Goal: Task Accomplishment & Management: Use online tool/utility

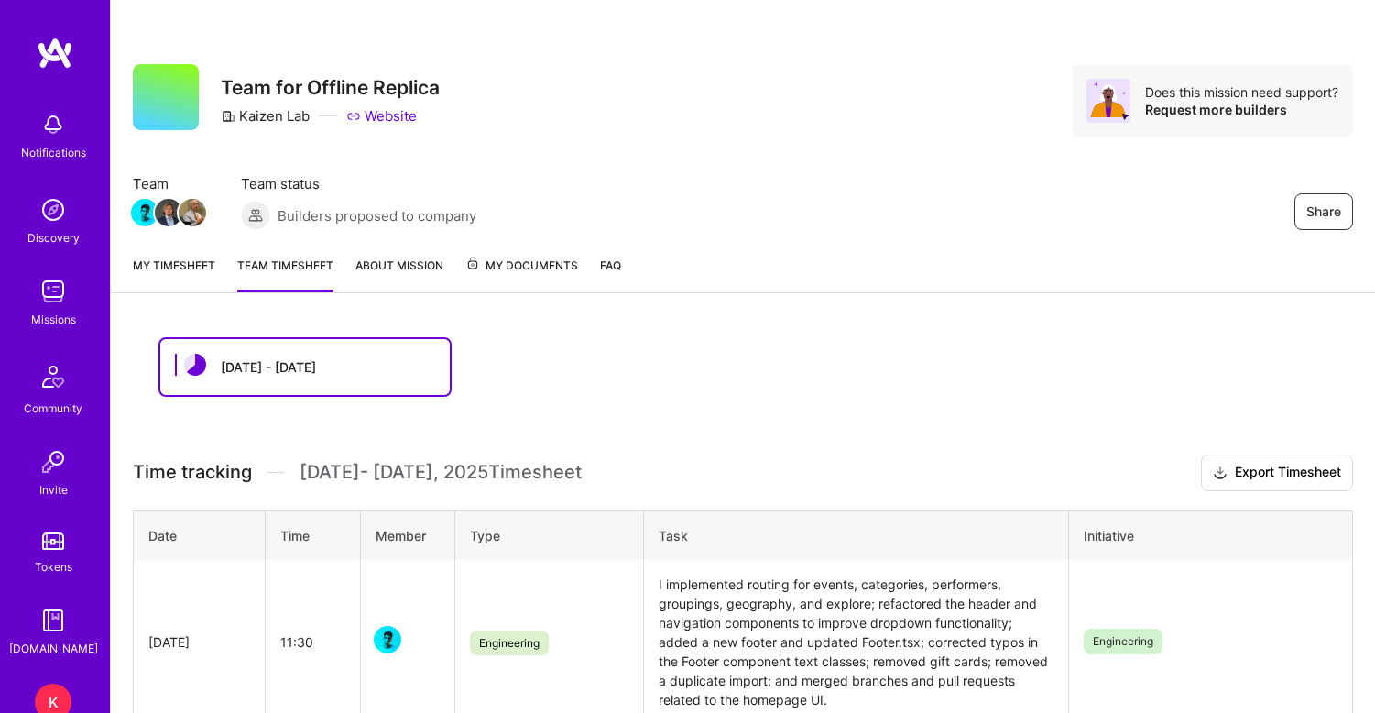
scroll to position [289, 0]
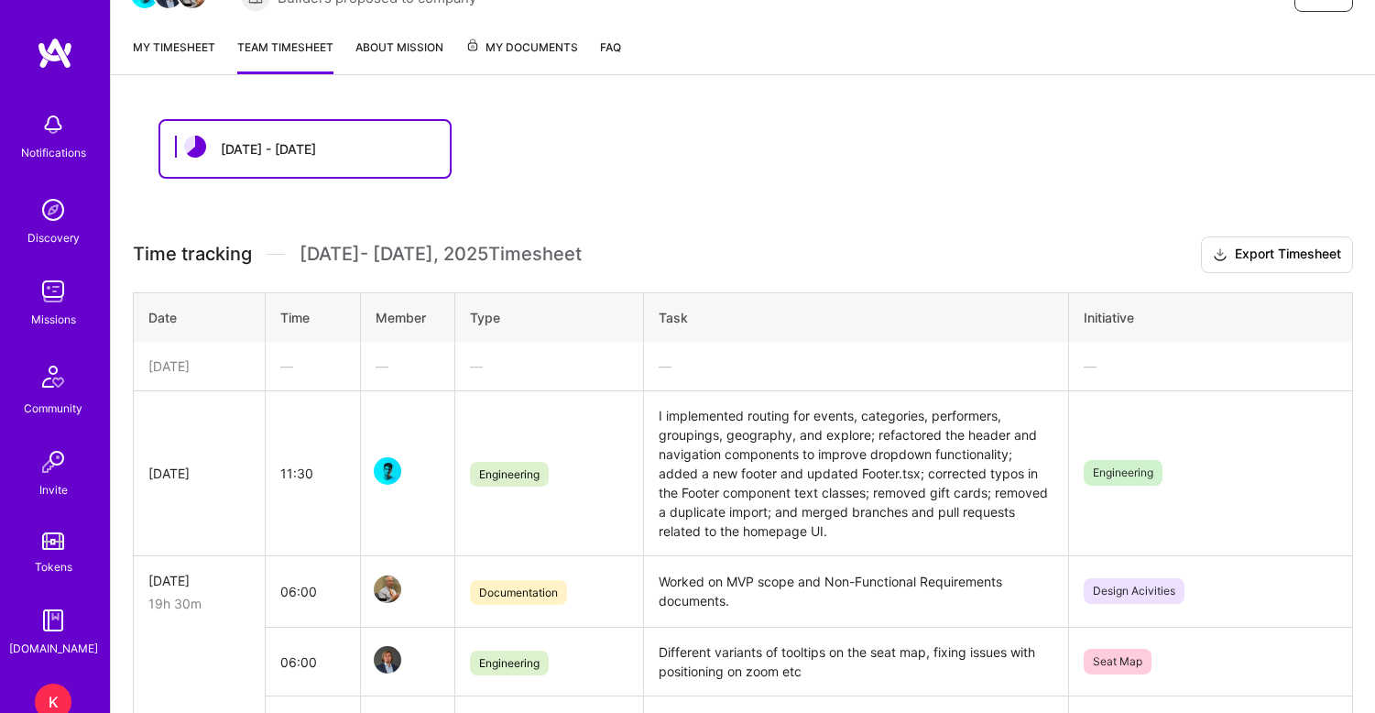
scroll to position [184, 0]
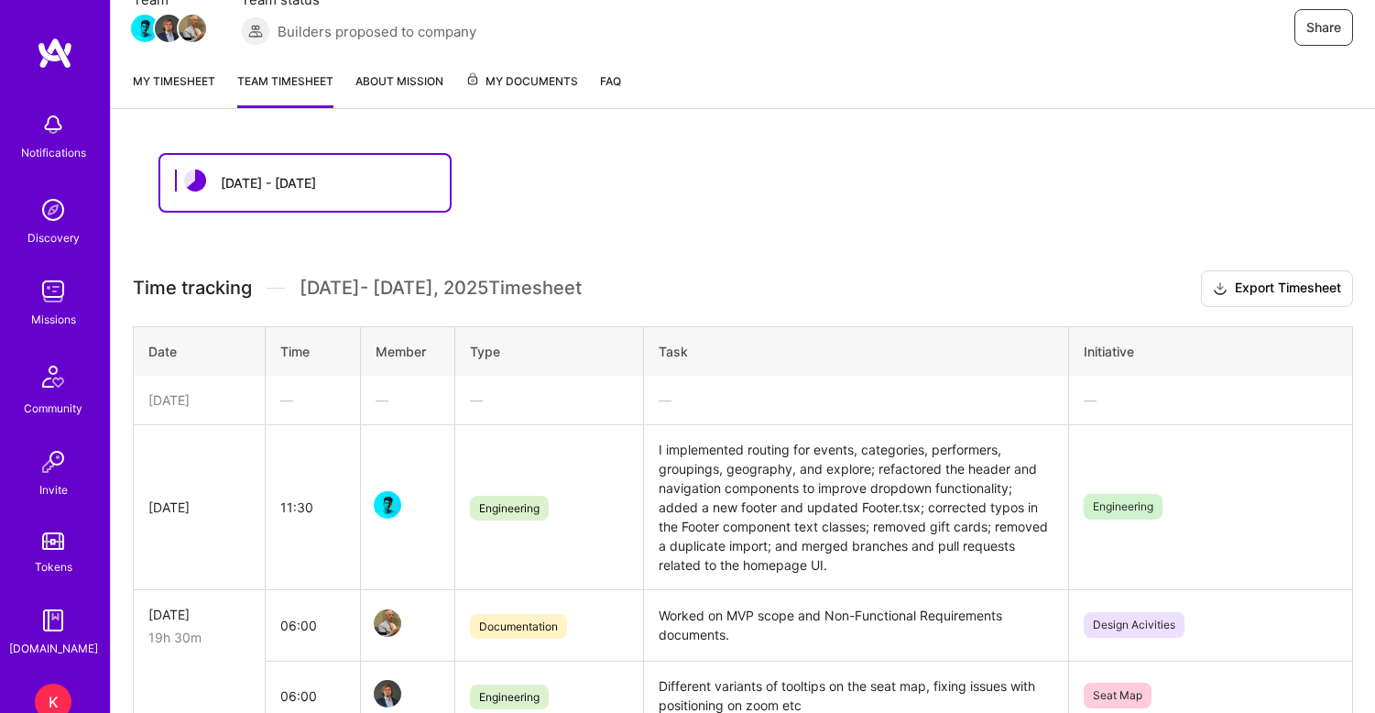
click at [180, 85] on link "My timesheet" at bounding box center [174, 89] width 82 height 37
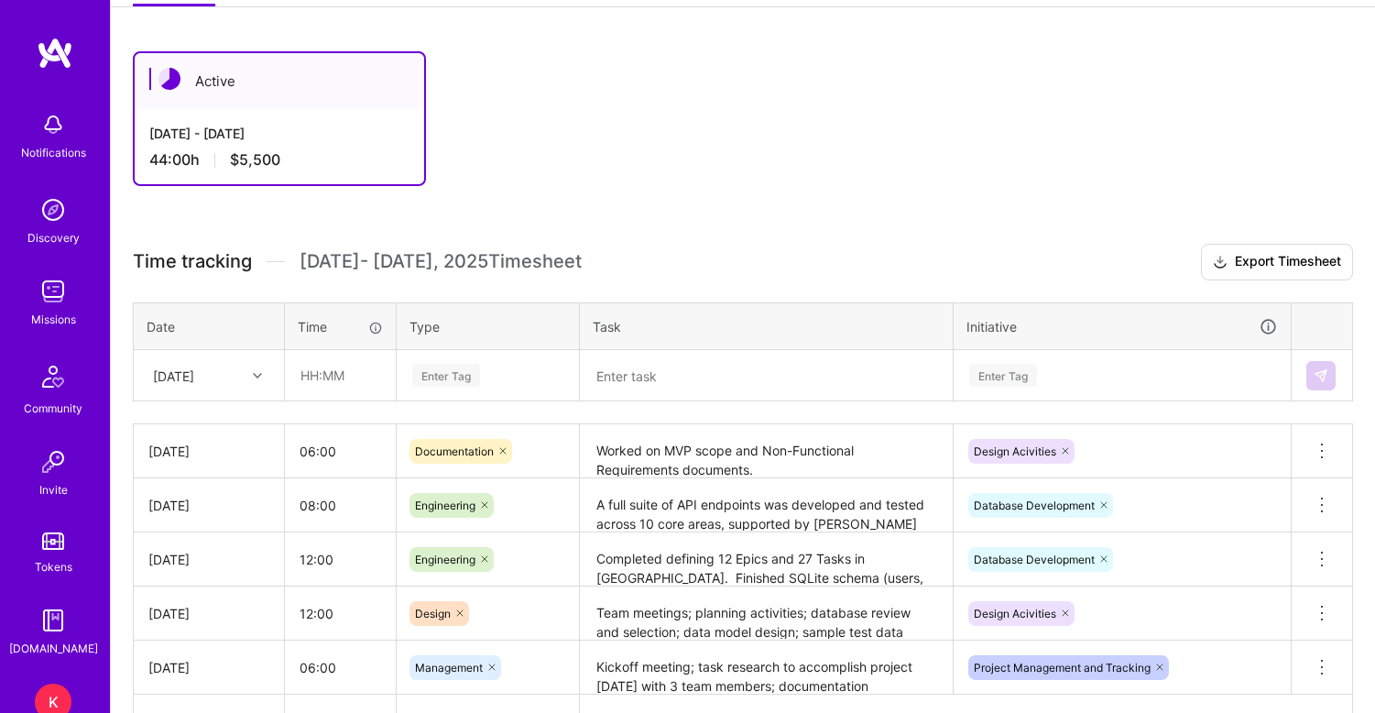
scroll to position [290, 0]
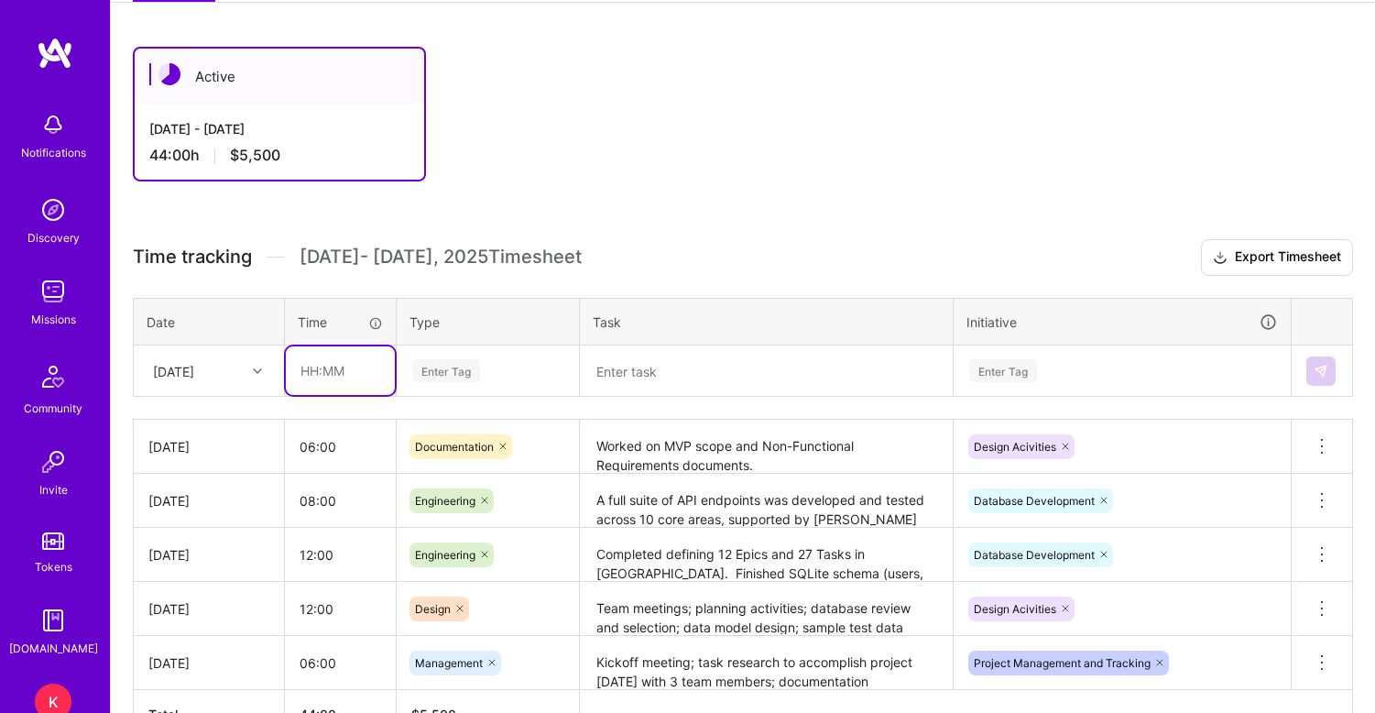
click at [317, 367] on input "text" at bounding box center [340, 370] width 109 height 49
type input "11:00"
click at [474, 369] on div "Enter Tag" at bounding box center [446, 370] width 68 height 28
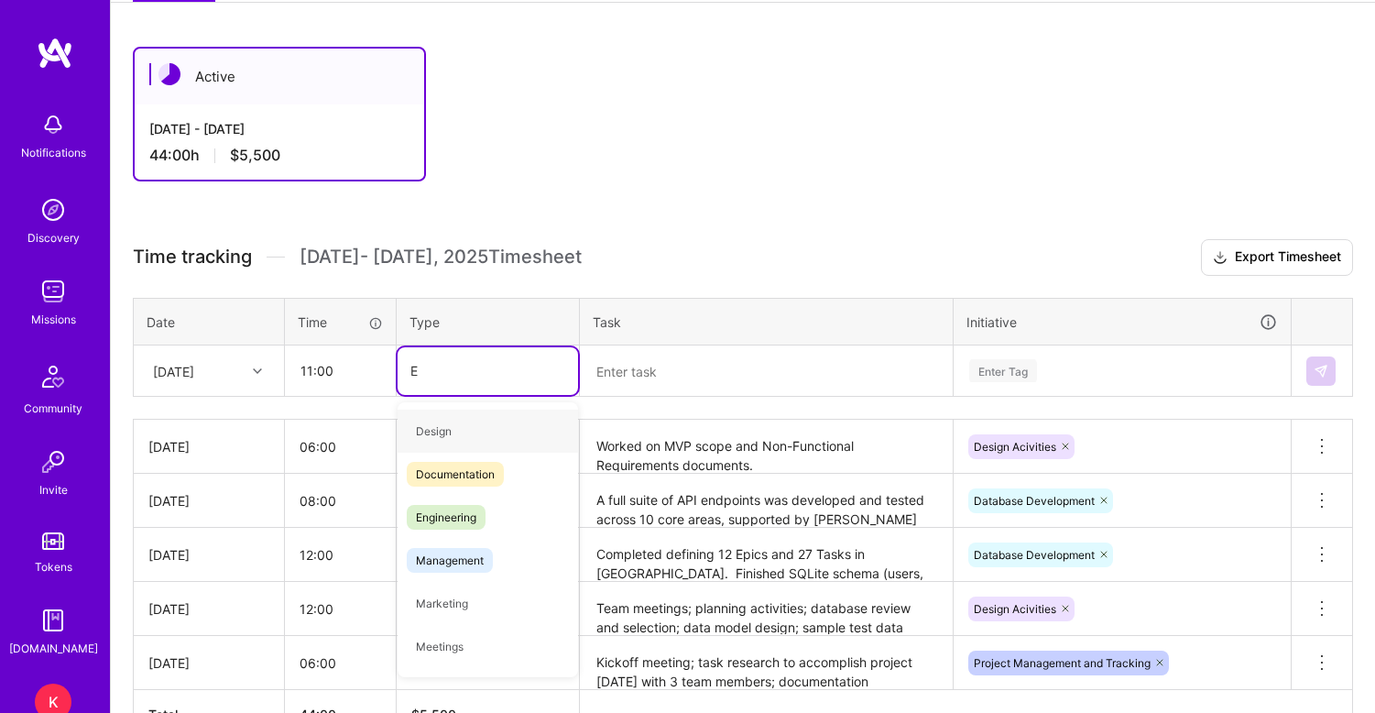
type input "En"
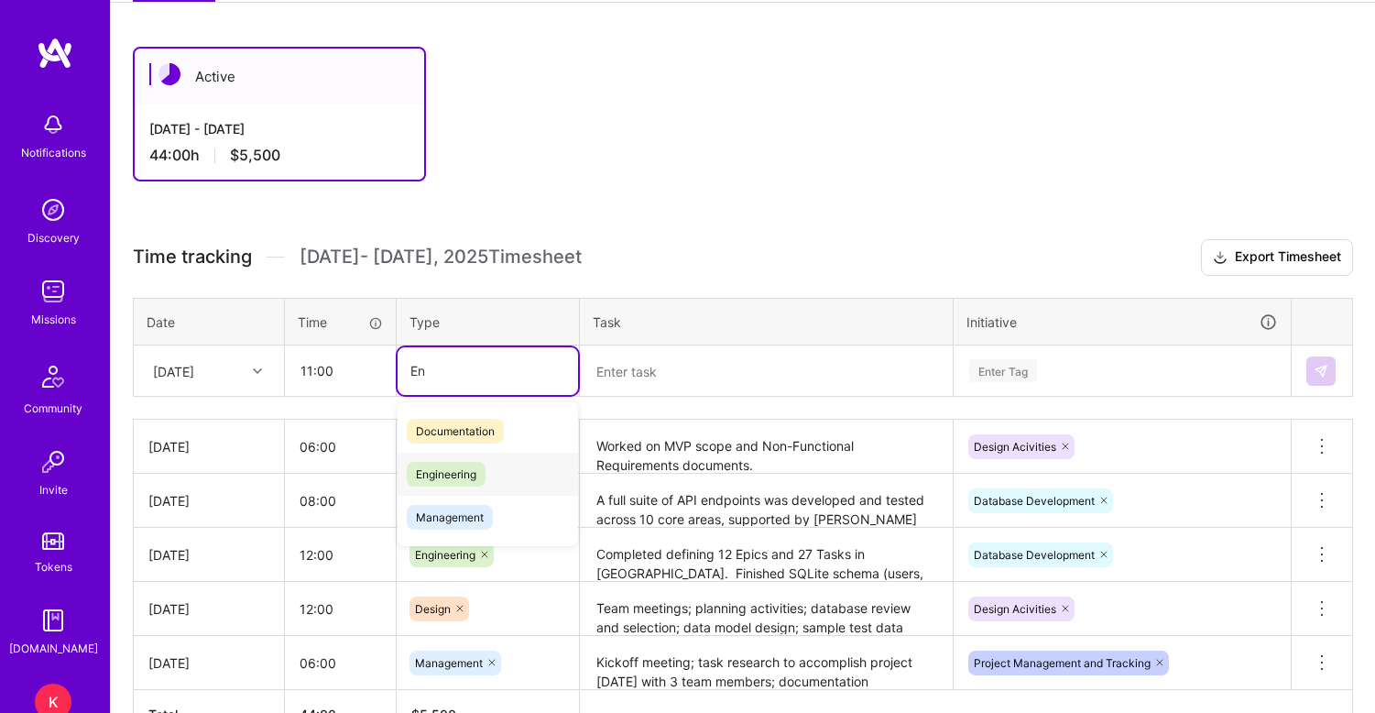
click at [457, 474] on span "Engineering" at bounding box center [446, 474] width 79 height 25
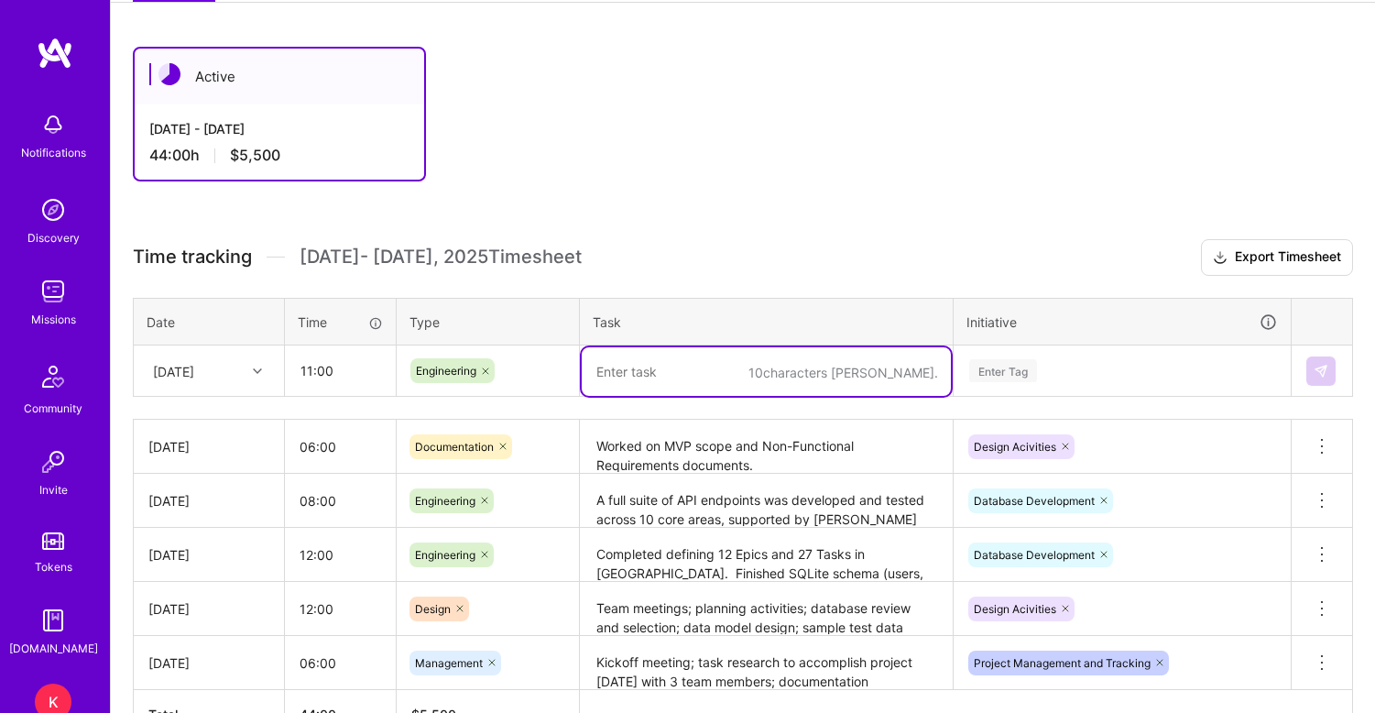
click at [645, 381] on textarea at bounding box center [766, 371] width 369 height 49
paste textarea "Completed MVP & NFR docs, advanced “My Tickets” section with joined data querie…"
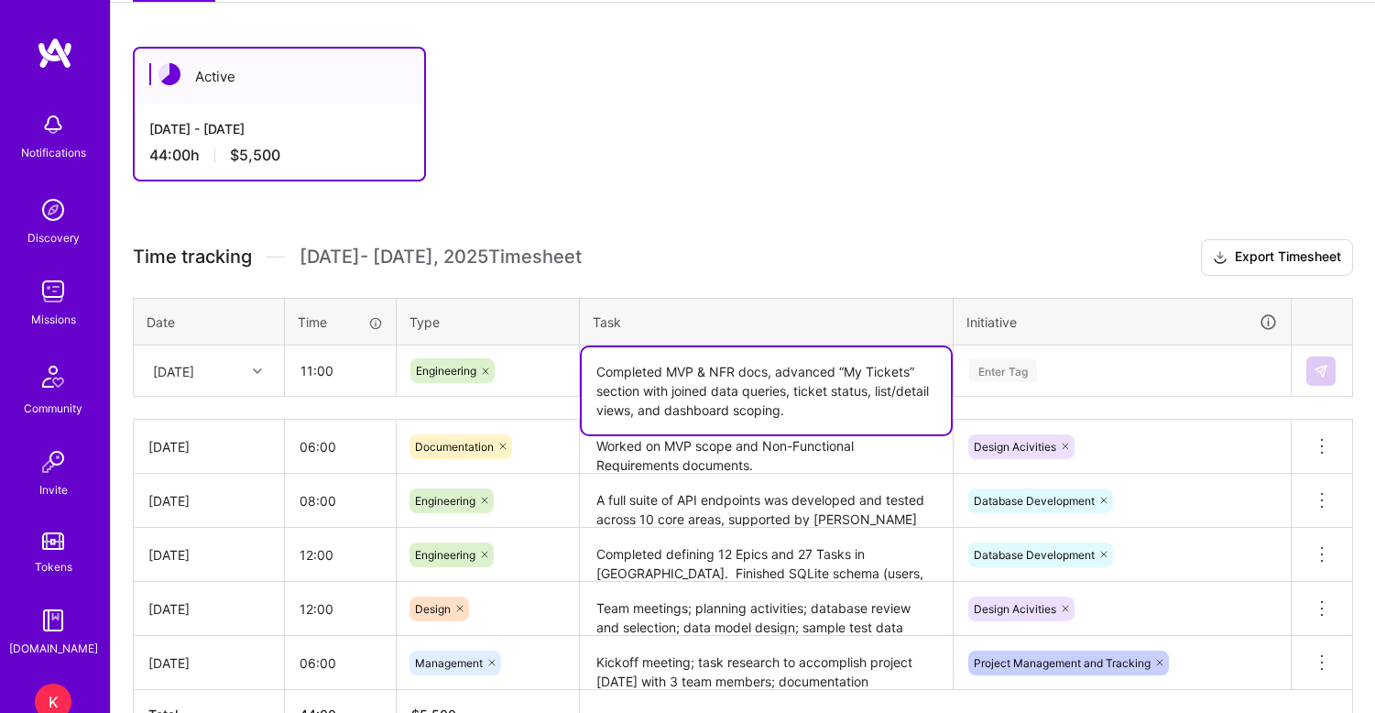
type textarea "Completed MVP & NFR docs, advanced “My Tickets” section with joined data querie…"
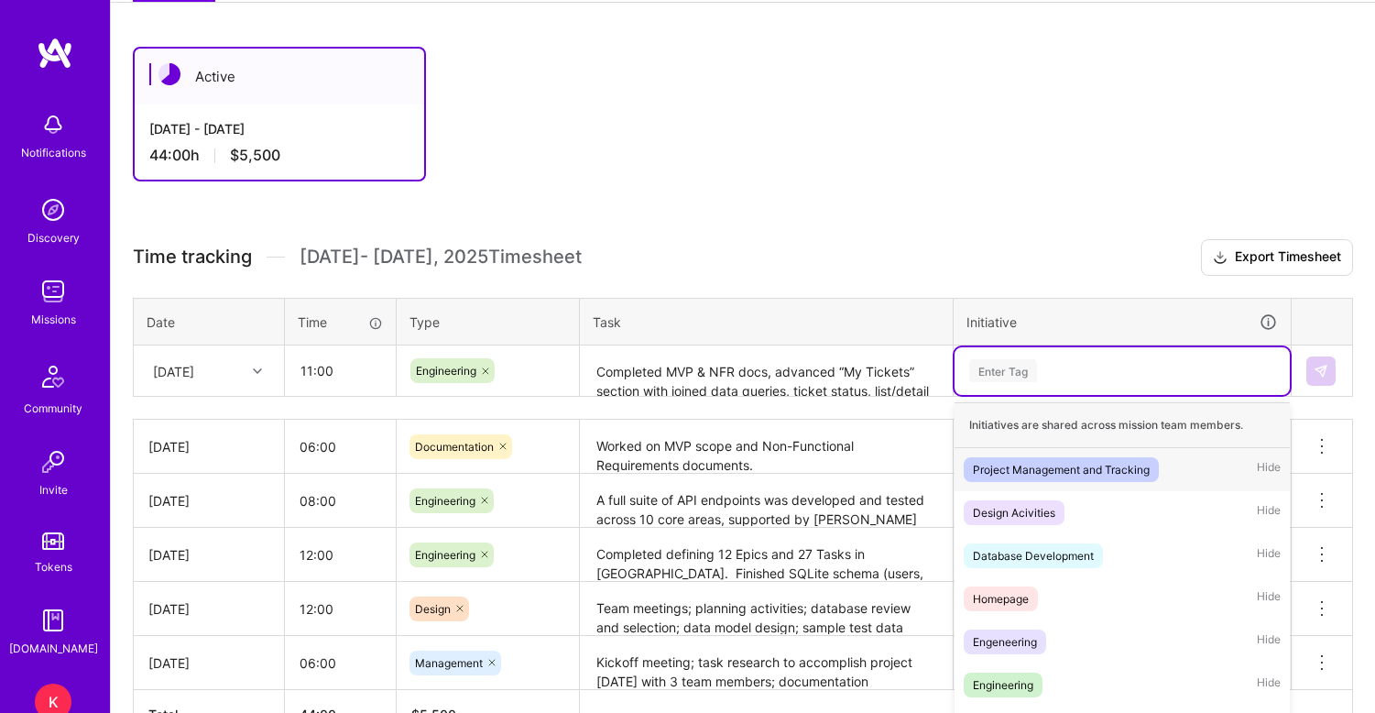
click at [995, 377] on div "Enter Tag" at bounding box center [1121, 371] width 335 height 48
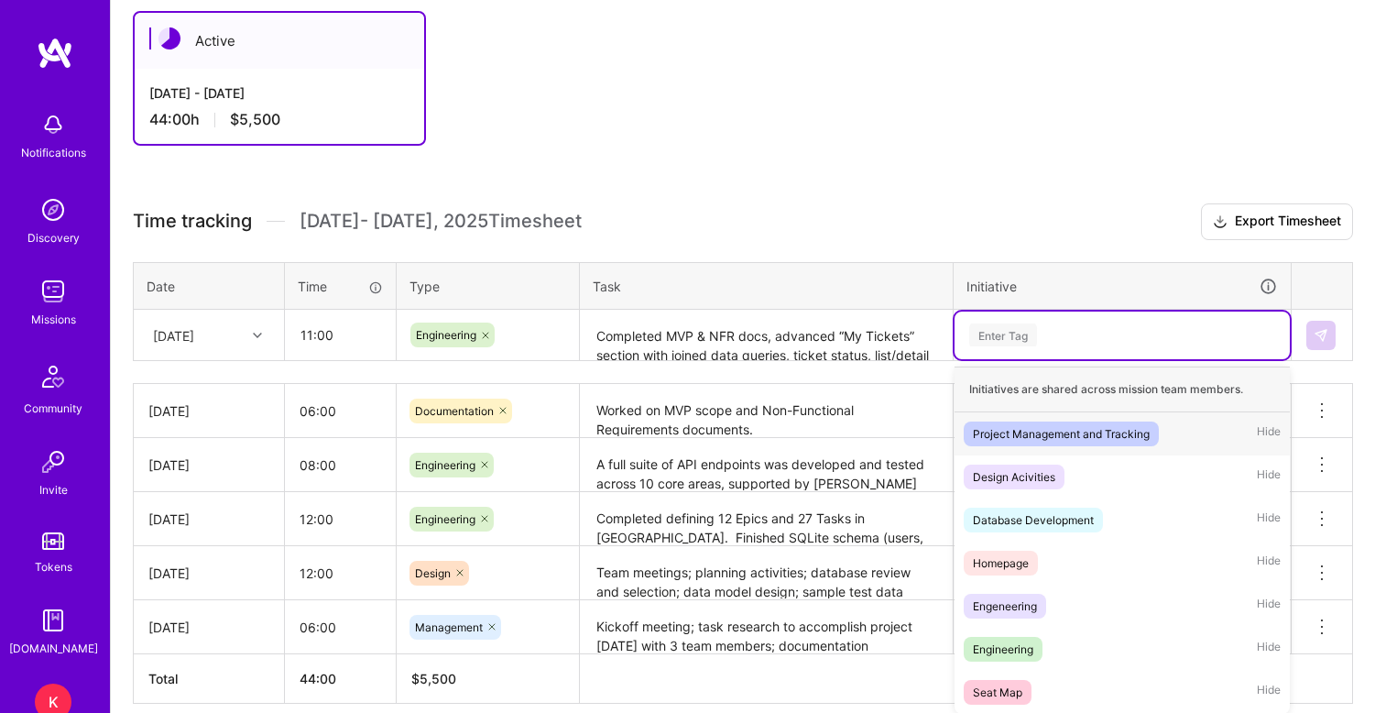
scroll to position [333, 0]
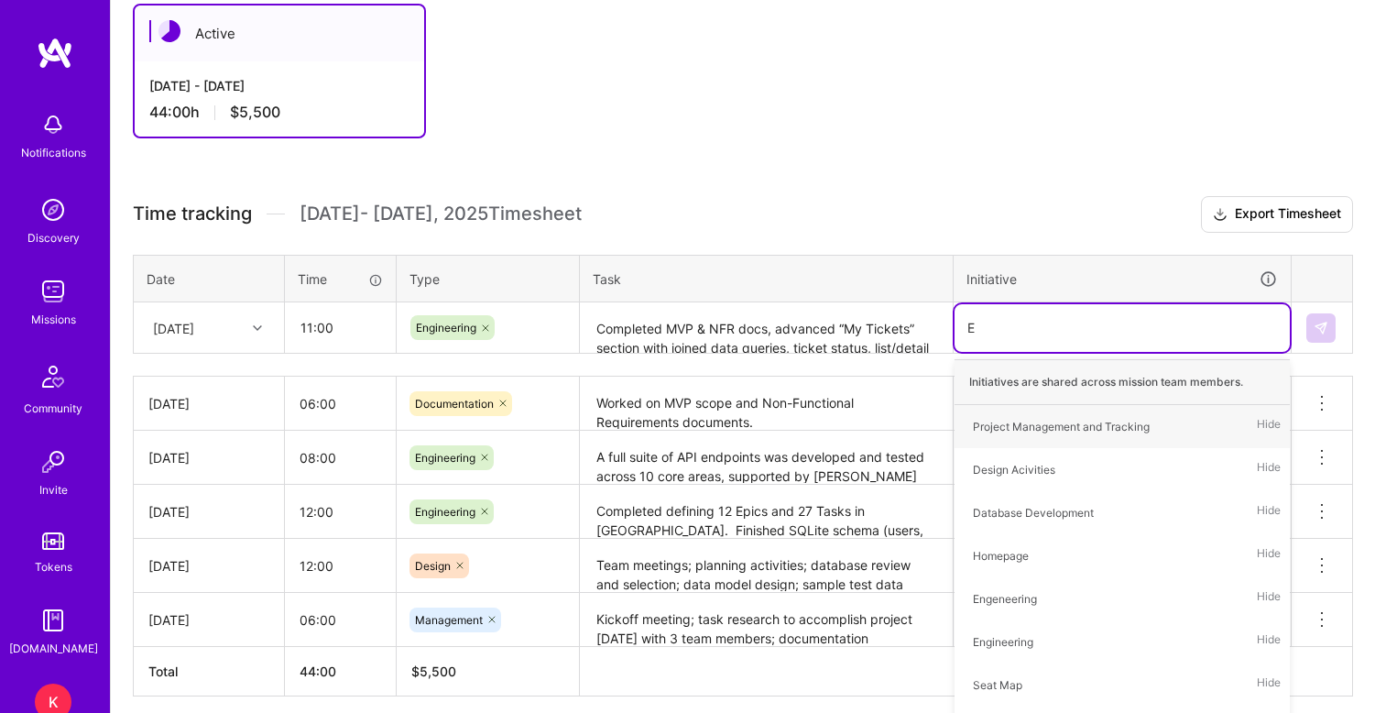
type input "En"
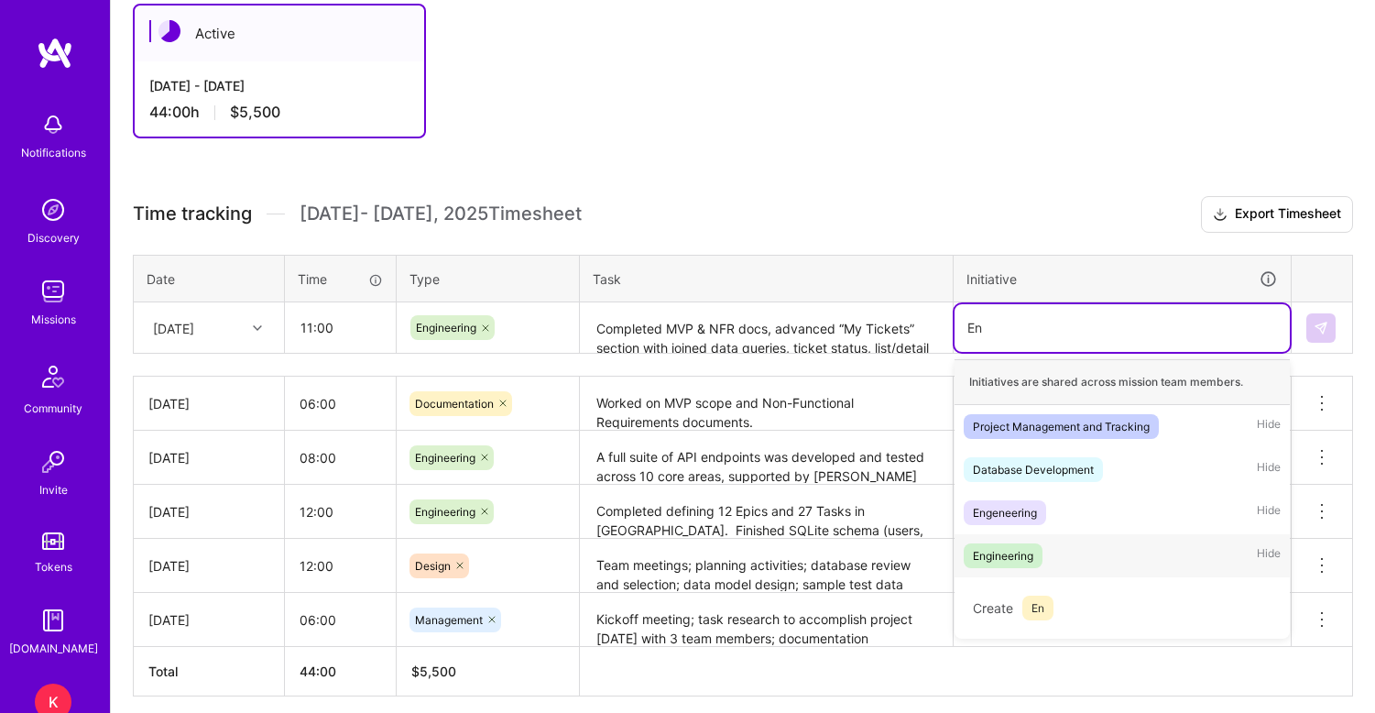
click at [1014, 544] on span "Engineering" at bounding box center [1003, 555] width 79 height 25
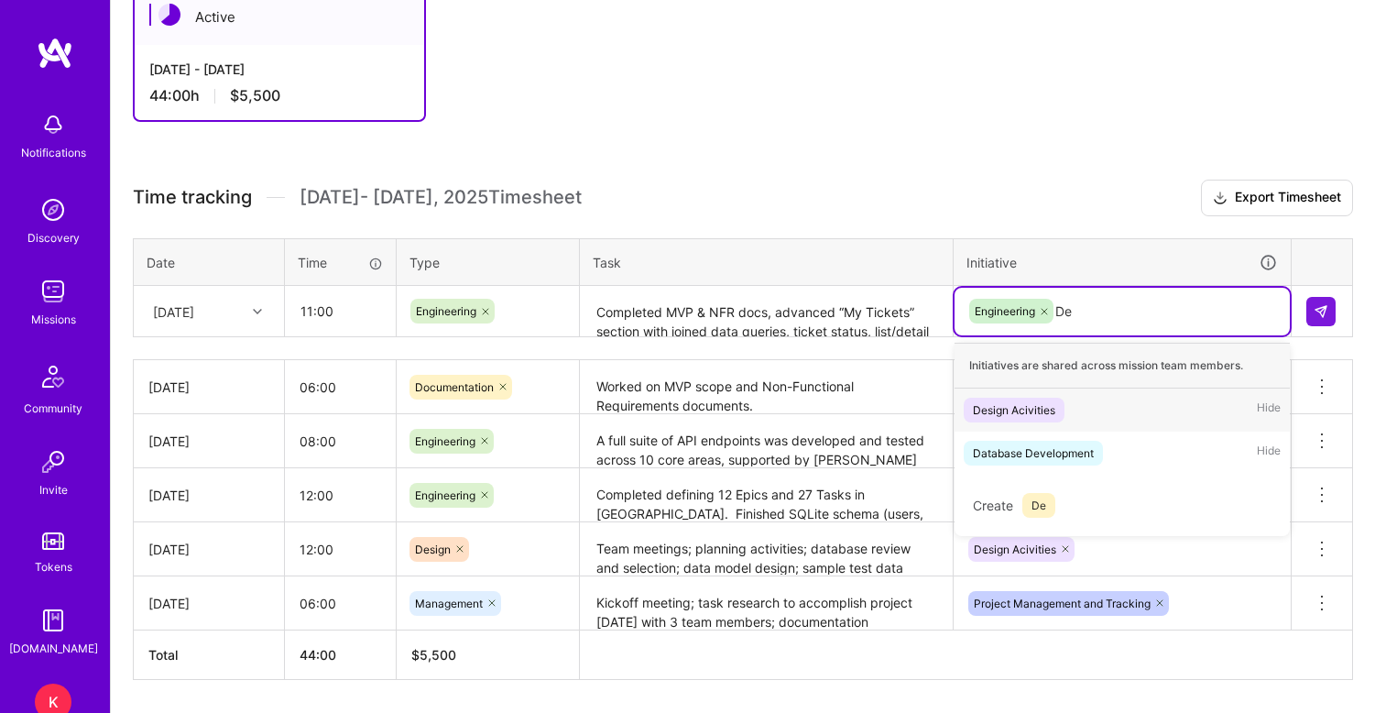
scroll to position [352, 0]
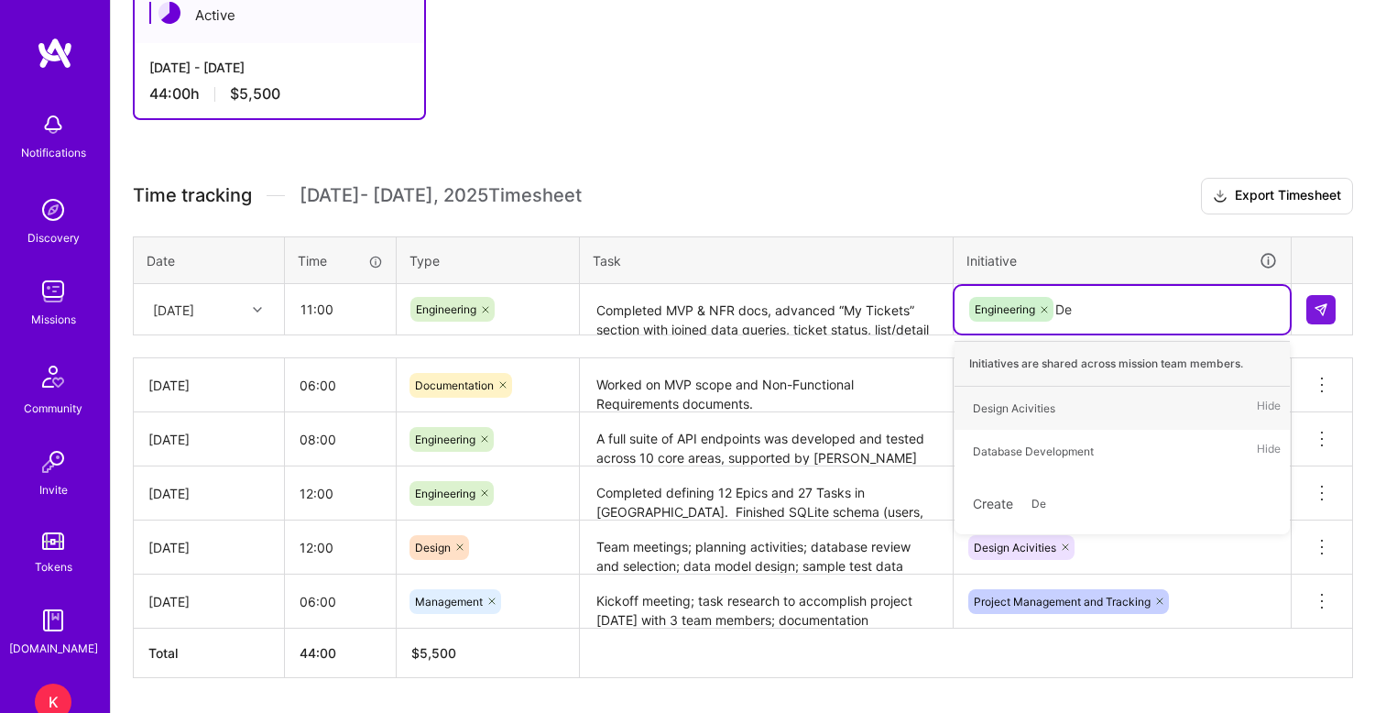
type input "Des"
click at [1006, 409] on div "Design Acivities" at bounding box center [1014, 407] width 82 height 19
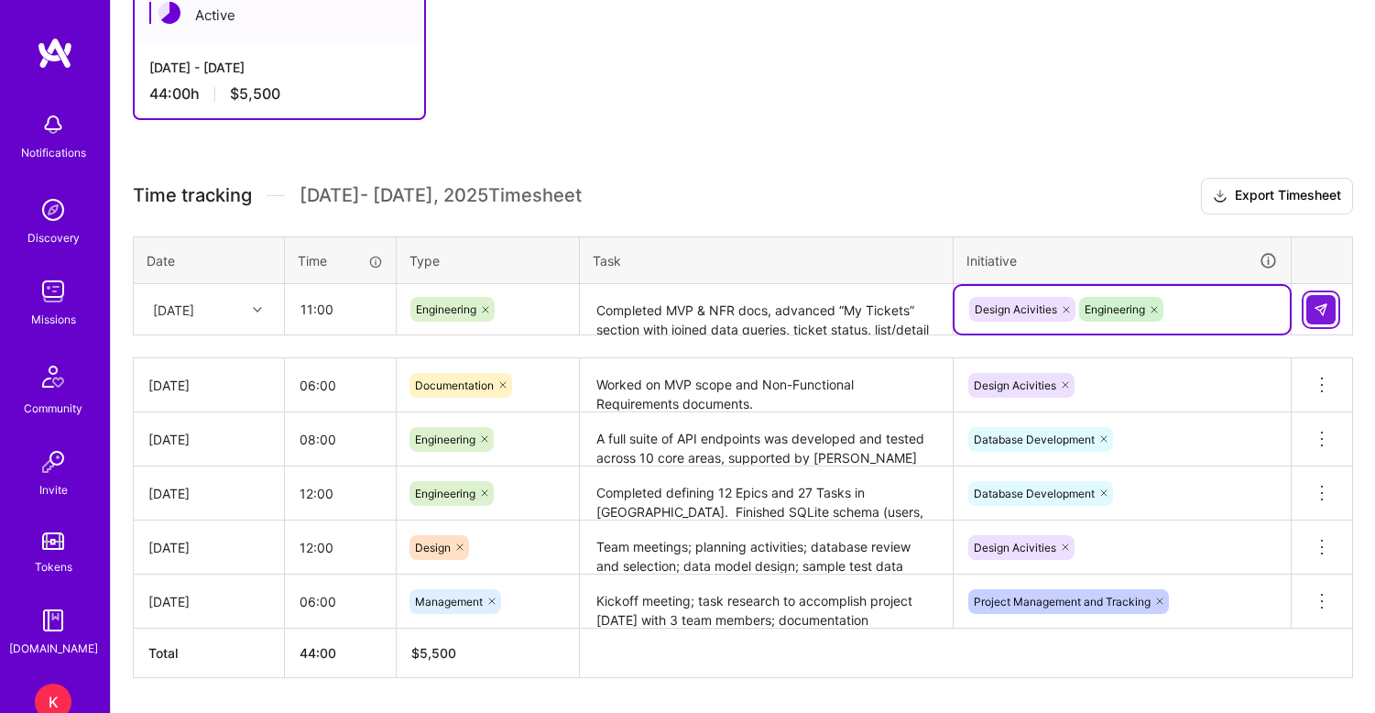
click at [1321, 305] on img at bounding box center [1321, 309] width 15 height 15
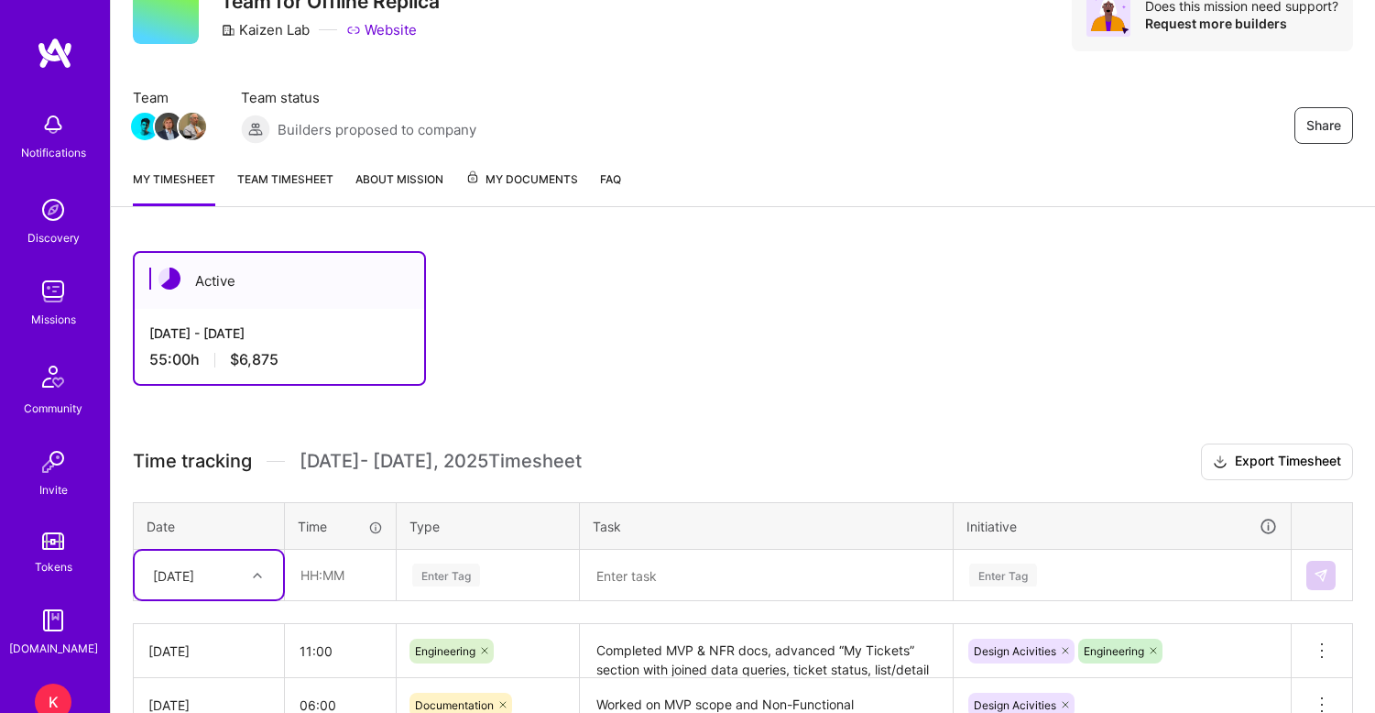
scroll to position [49, 0]
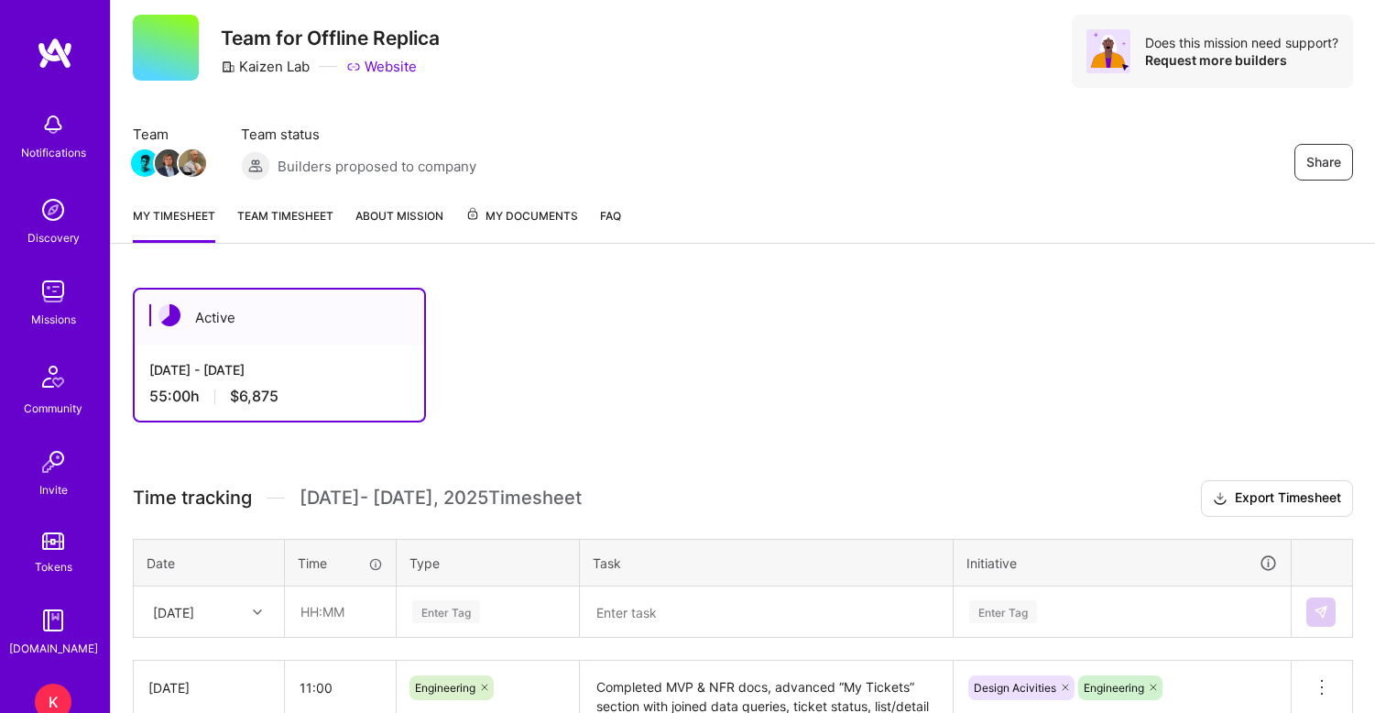
click at [301, 216] on link "Team timesheet" at bounding box center [285, 224] width 96 height 37
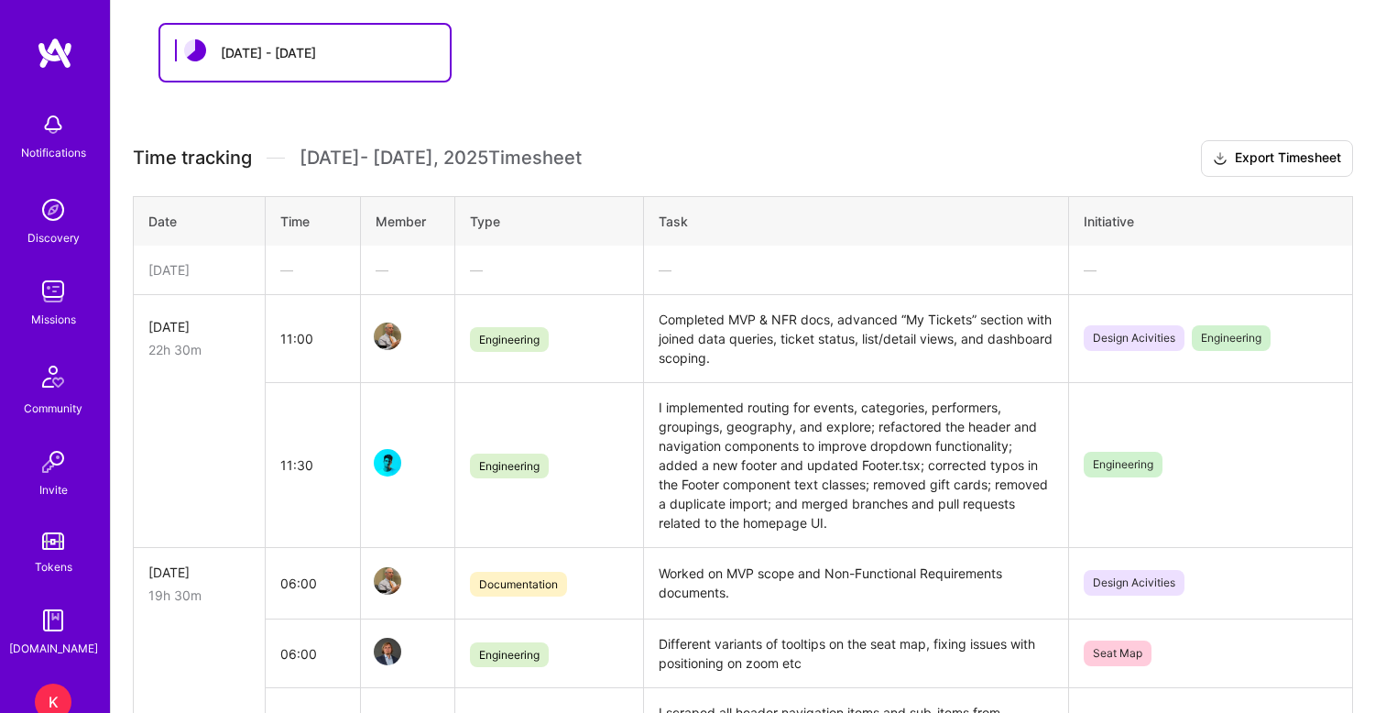
scroll to position [548, 0]
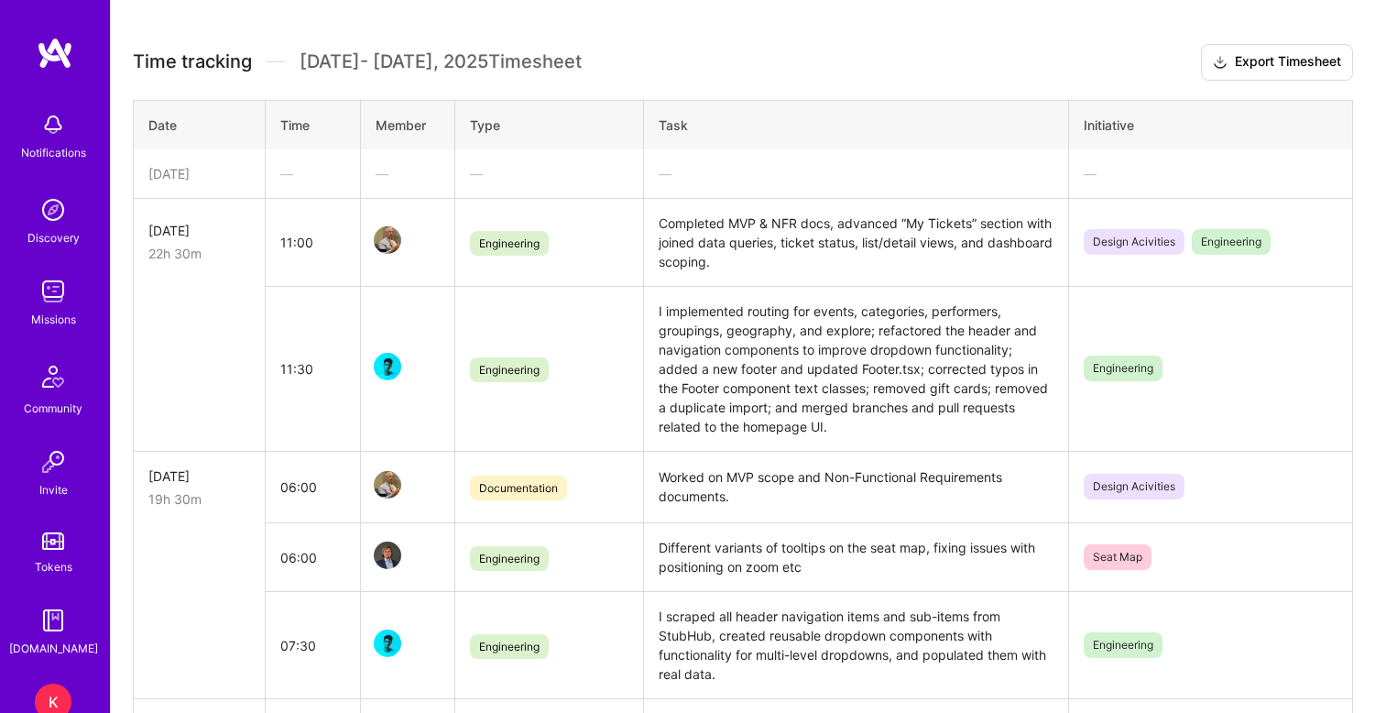
scroll to position [368, 0]
